Goal: Task Accomplishment & Management: Manage account settings

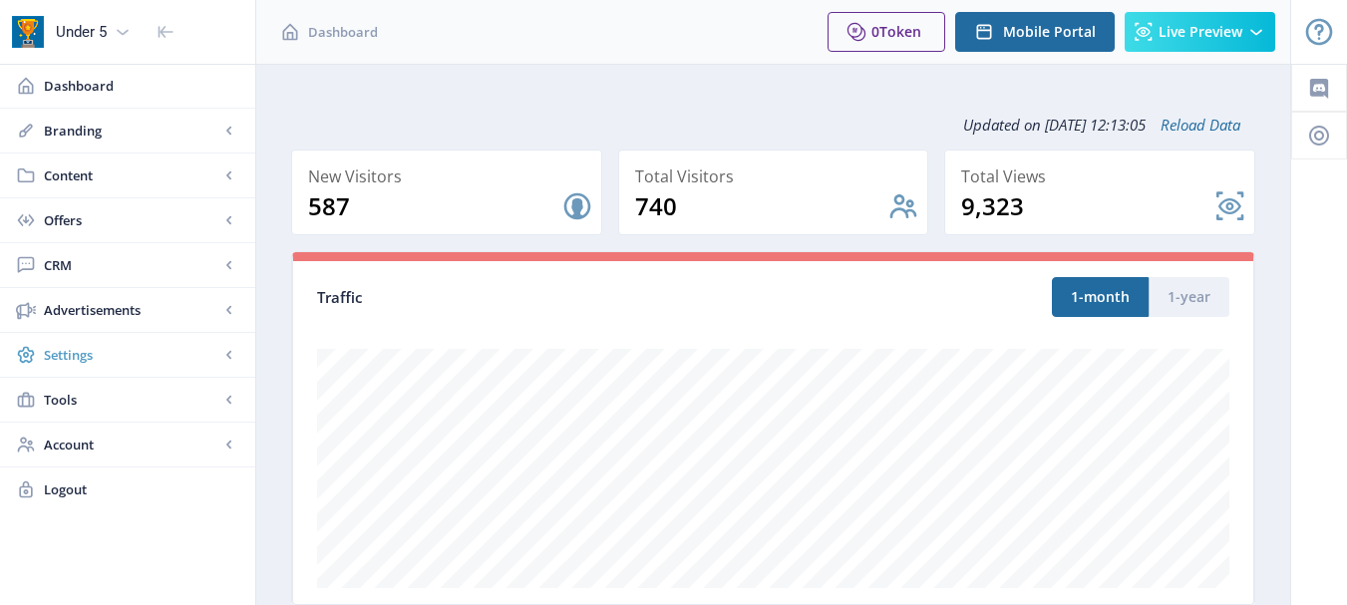
click at [128, 362] on span "Settings" at bounding box center [131, 355] width 175 height 20
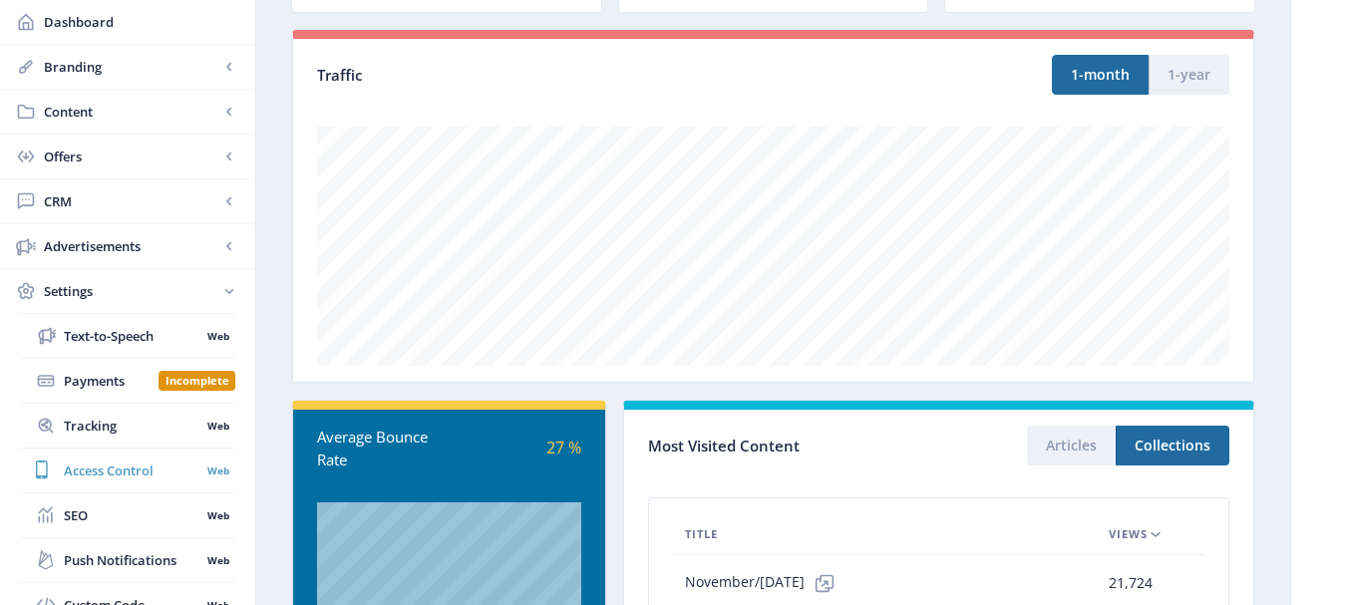
scroll to position [216, 0]
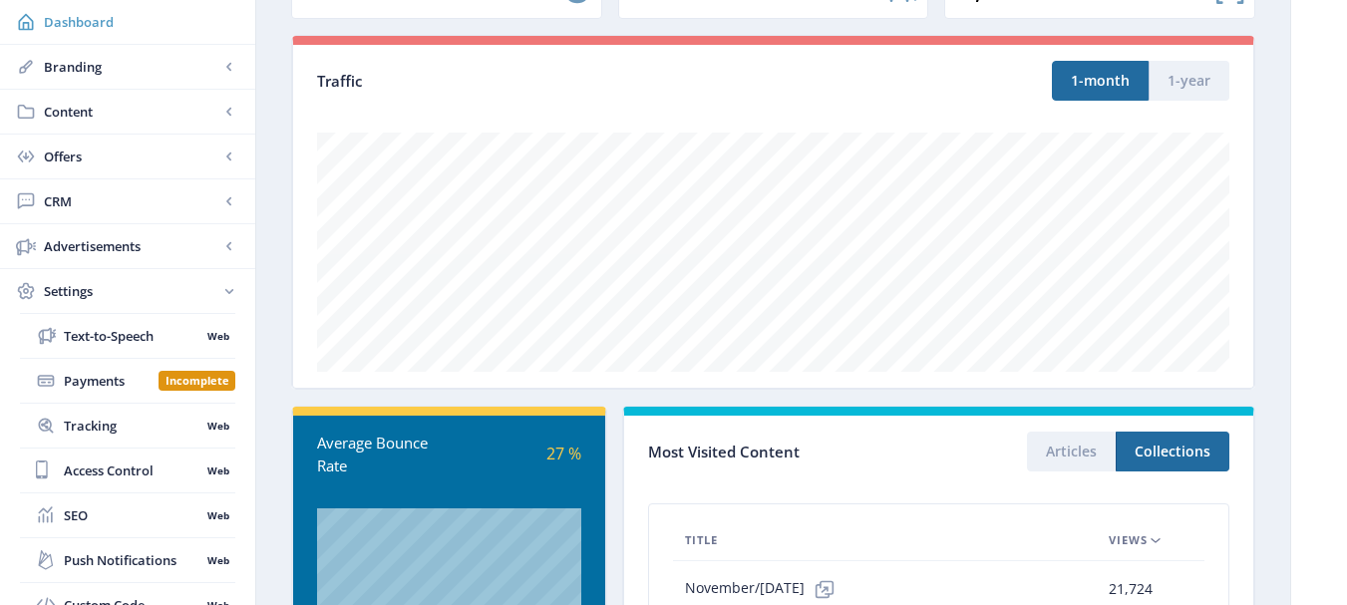
click at [82, 21] on span "Dashboard" at bounding box center [141, 22] width 195 height 20
click at [65, 115] on span "Content" at bounding box center [131, 112] width 175 height 20
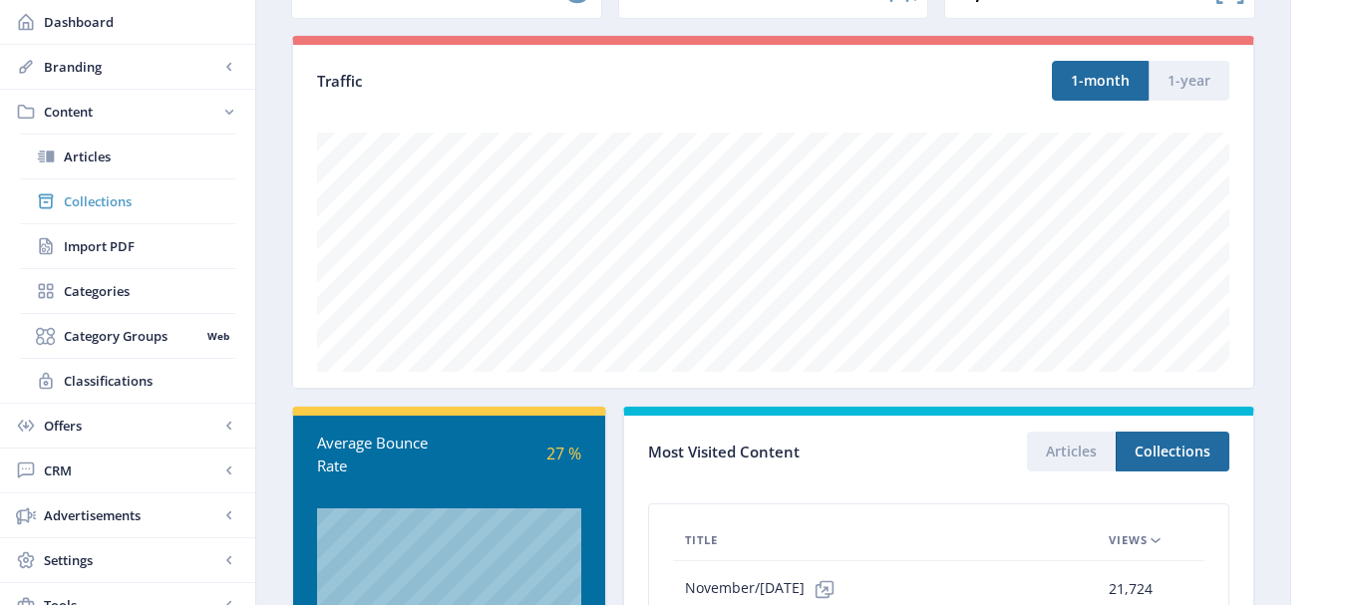
click at [109, 201] on span "Collections" at bounding box center [149, 201] width 171 height 20
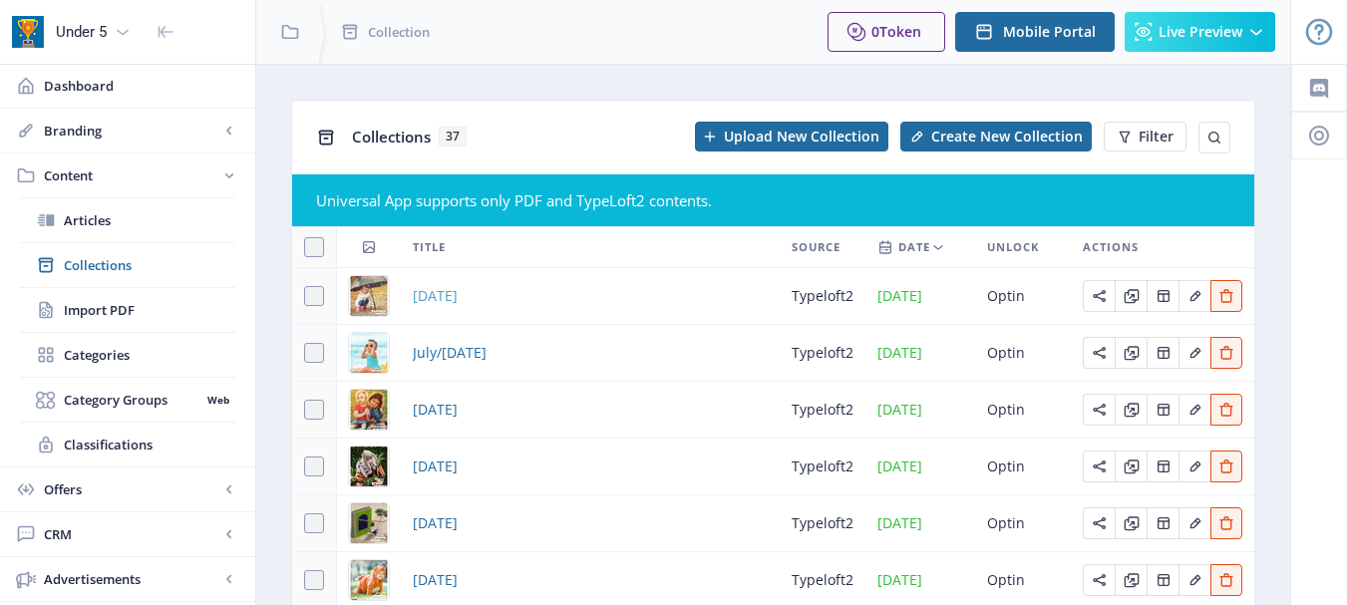
click at [457, 294] on span "[DATE]" at bounding box center [435, 296] width 45 height 24
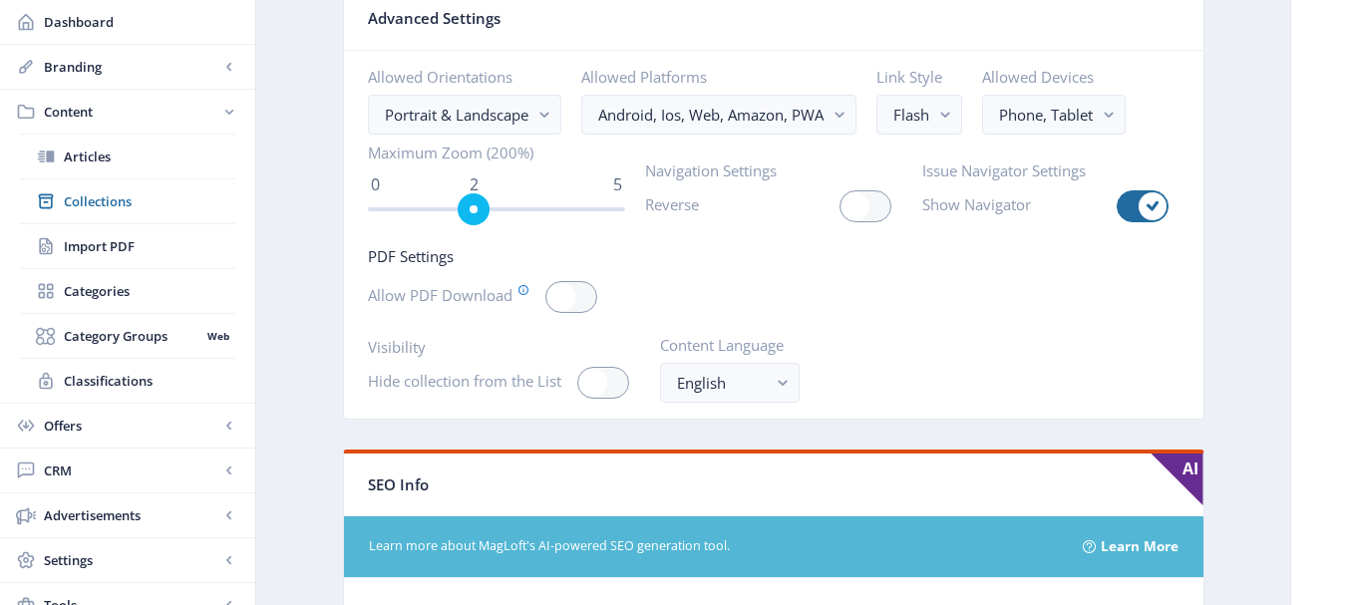
scroll to position [2890, 0]
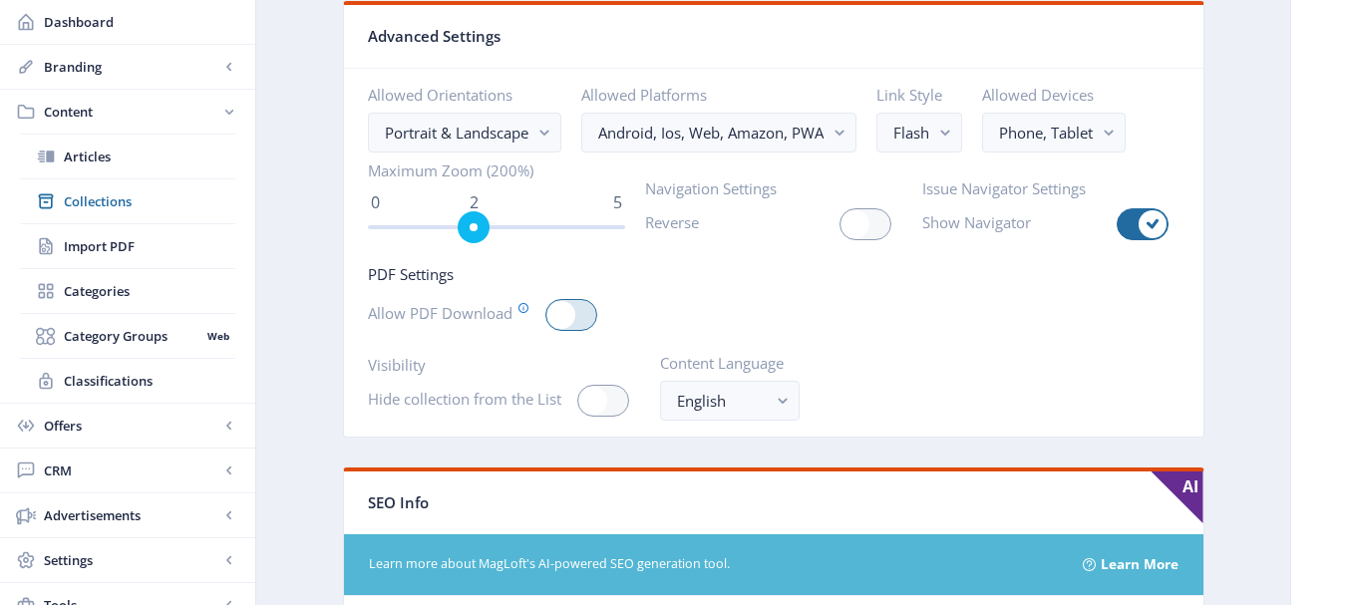
click at [565, 314] on span at bounding box center [561, 315] width 28 height 28
click at [546, 315] on input "checkbox" at bounding box center [545, 315] width 1 height 1
checkbox input "true"
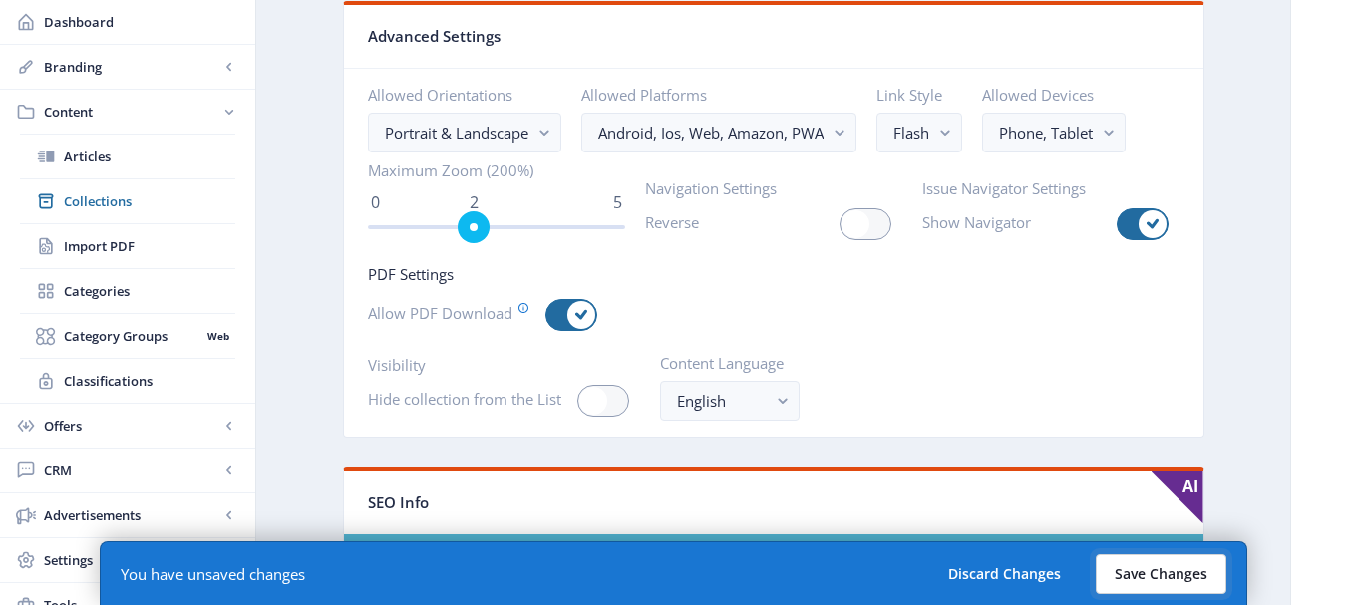
click at [1139, 569] on button "Save Changes" at bounding box center [1160, 574] width 131 height 40
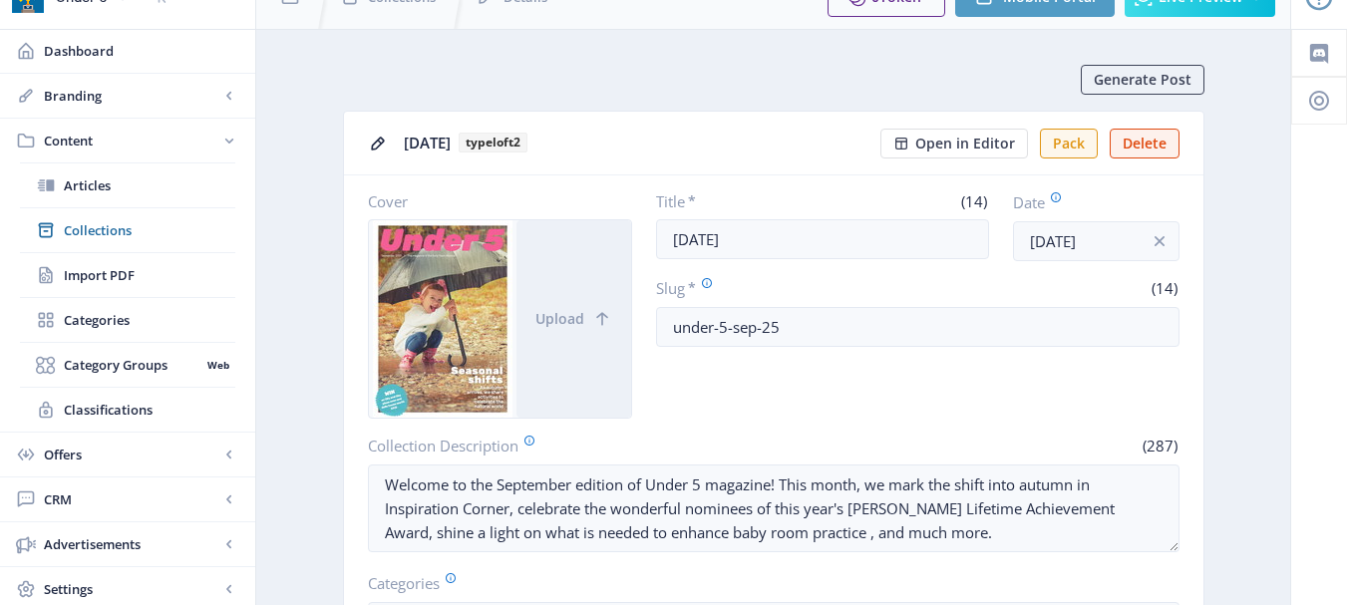
scroll to position [0, 0]
